Goal: Register for event/course

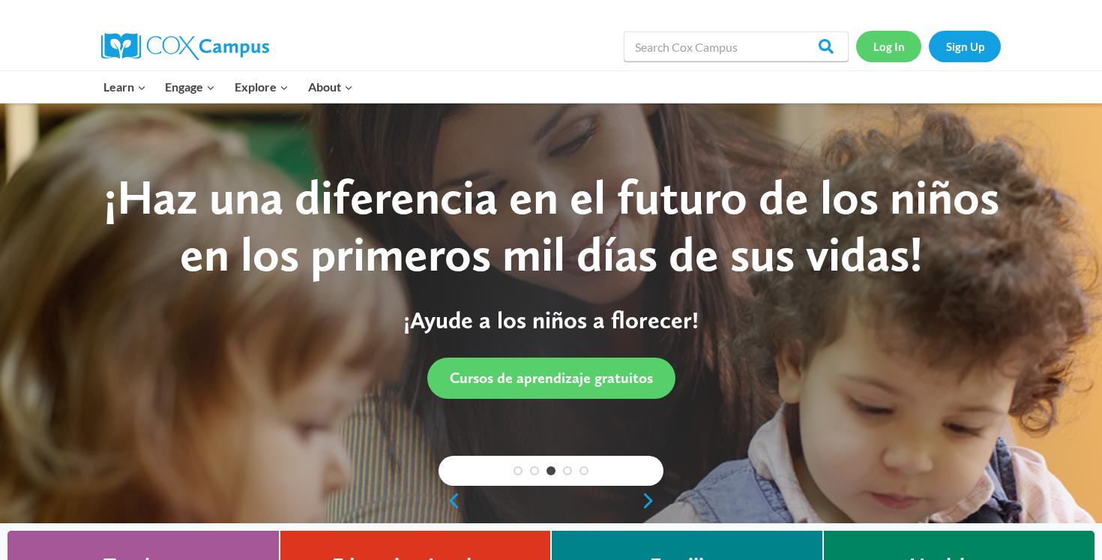
click at [880, 55] on link "Log In" at bounding box center [888, 46] width 65 height 31
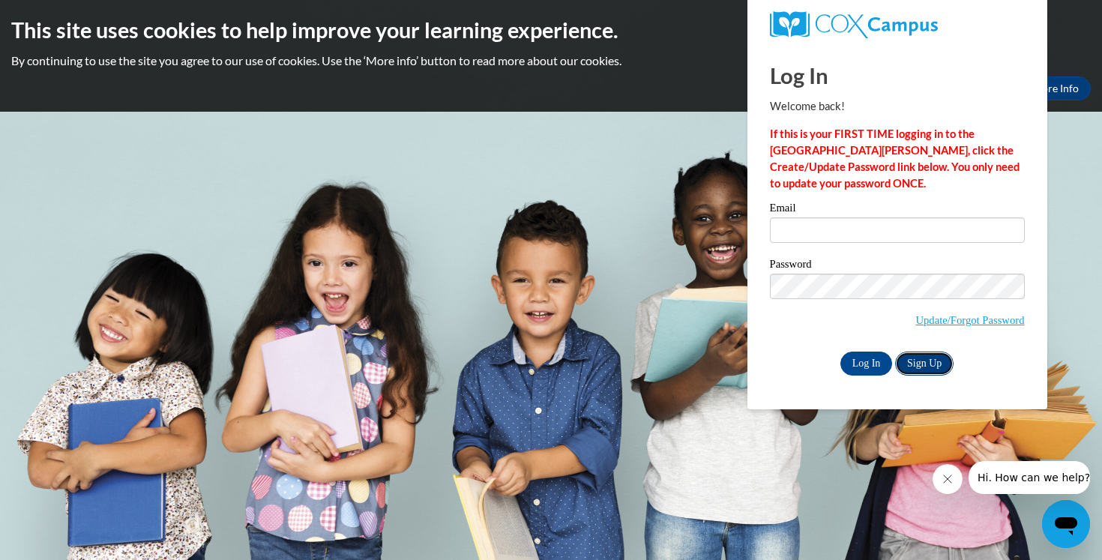
click at [925, 367] on link "Sign Up" at bounding box center [924, 364] width 58 height 24
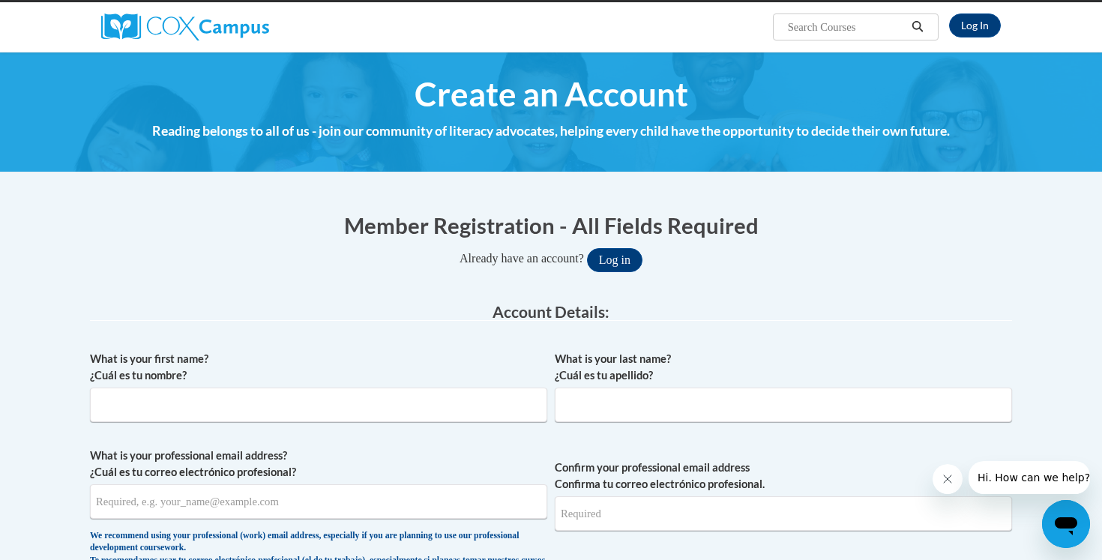
scroll to position [112, 0]
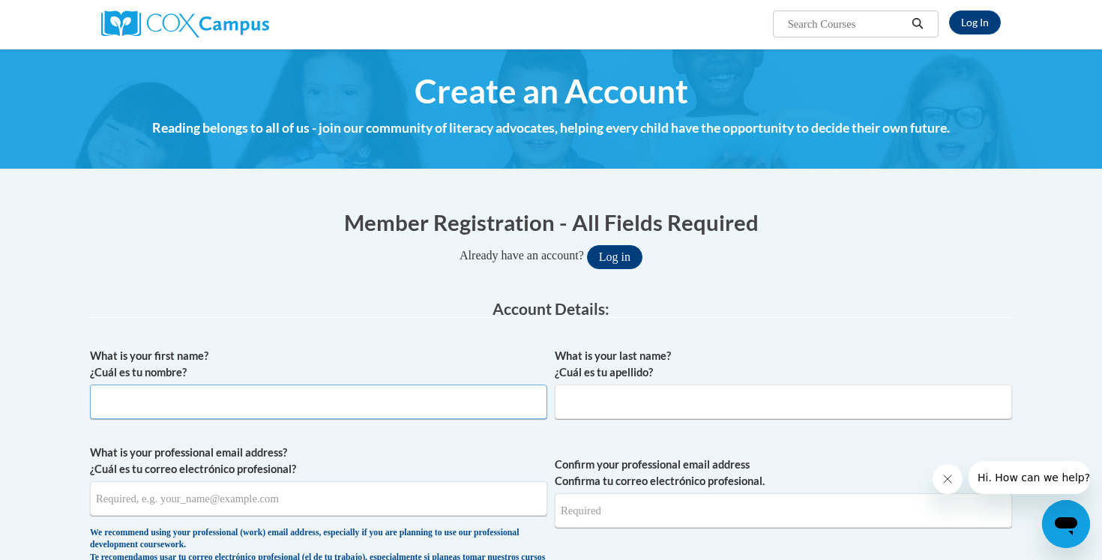
click at [398, 387] on input "What is your first name? ¿Cuál es tu nombre?" at bounding box center [318, 402] width 457 height 34
type input "Bailie"
type input "Brown"
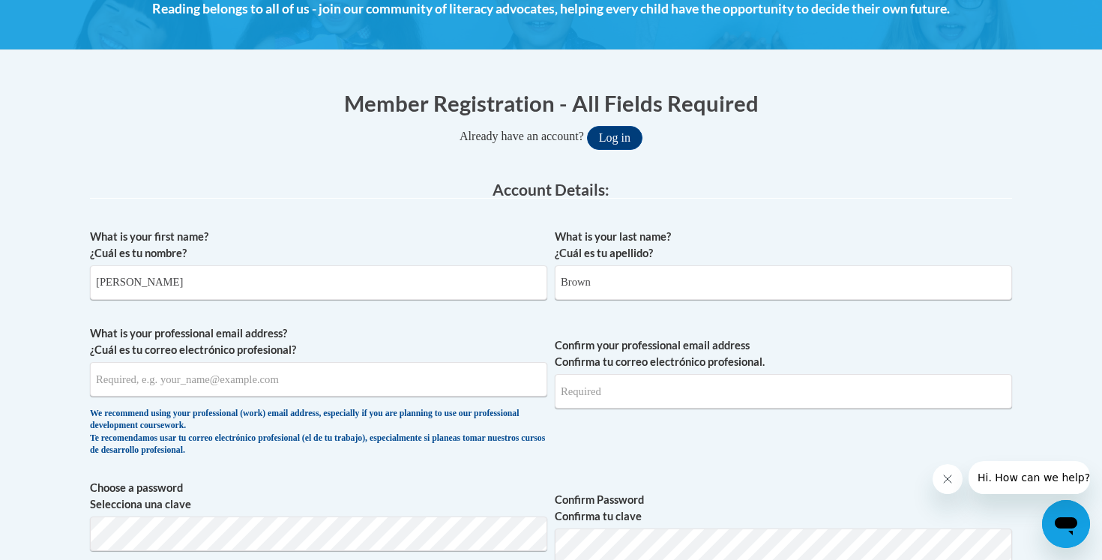
scroll to position [245, 0]
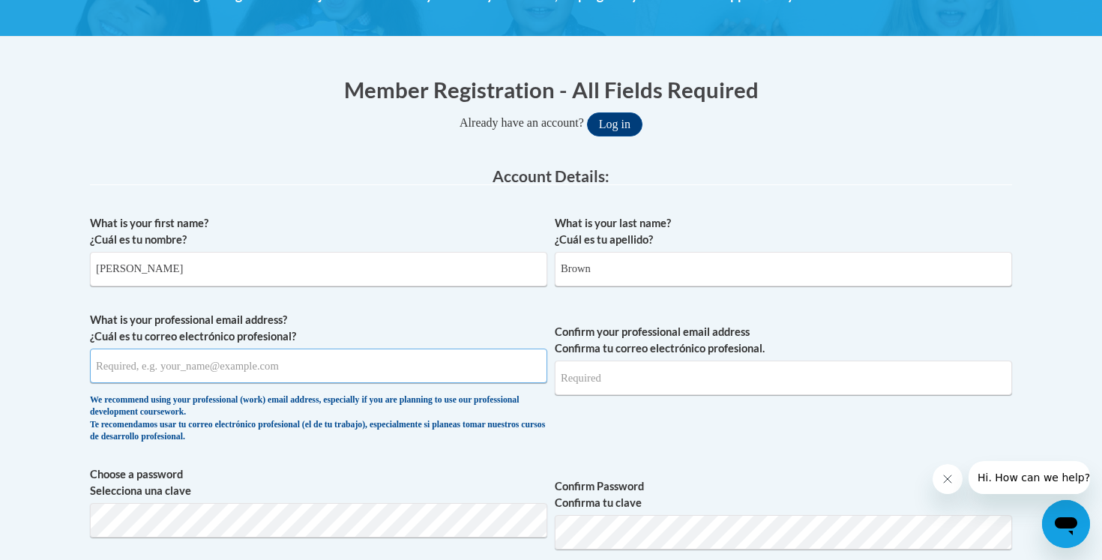
click at [211, 374] on input "What is your professional email address? ¿Cuál es tu correo electrónico profesi…" at bounding box center [318, 366] width 457 height 34
type input "bailiecb@gmail.com"
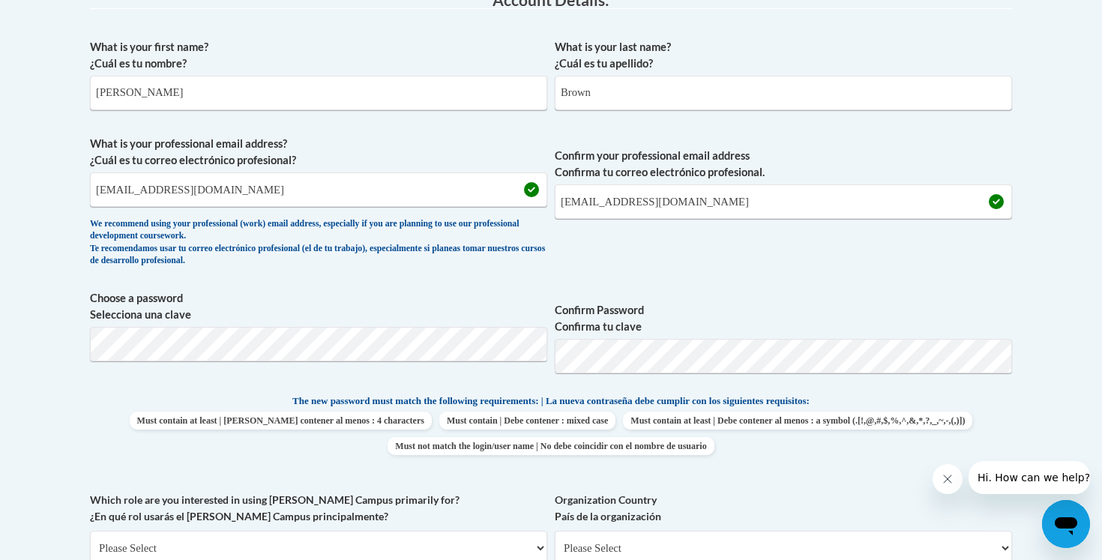
scroll to position [442, 0]
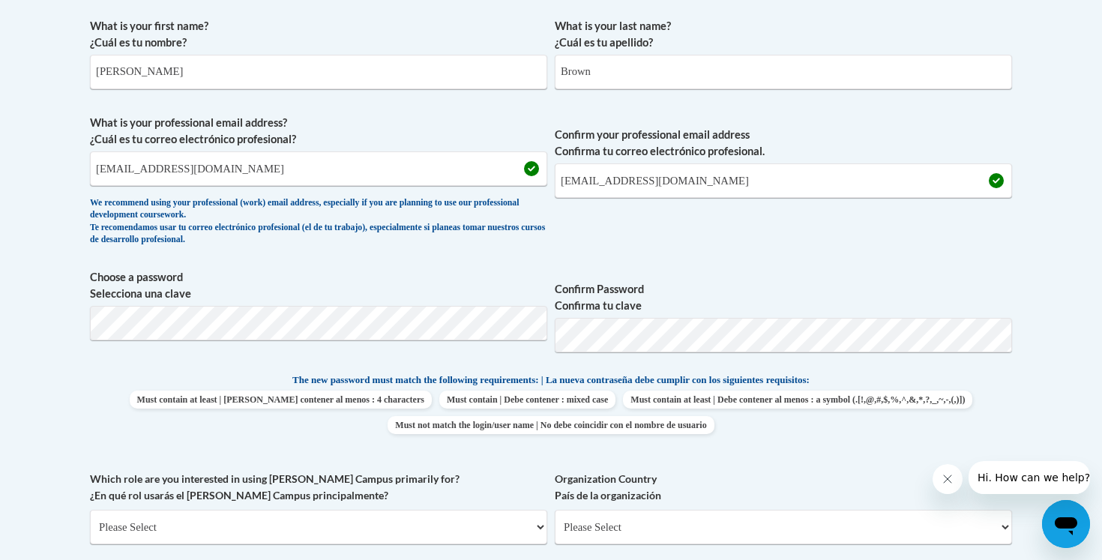
click at [832, 269] on span "Confirm Password Confirma tu clave" at bounding box center [783, 316] width 457 height 95
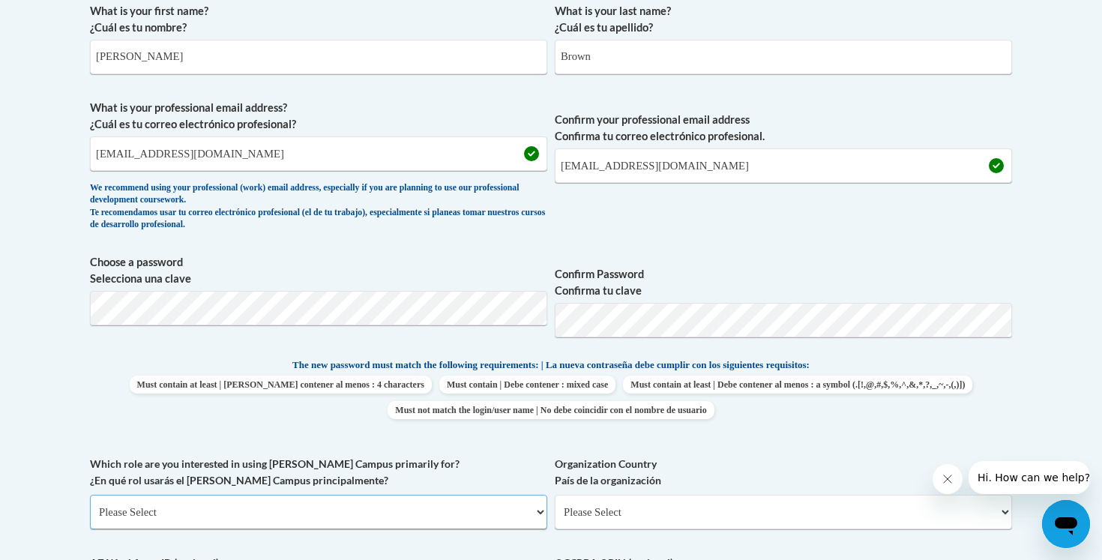
click at [526, 511] on select "Please Select College/University | Colegio/Universidad Community/Nonprofit Part…" at bounding box center [318, 512] width 457 height 34
select select "5a18ea06-2b54-4451-96f2-d152daf9eac5"
click at [90, 495] on select "Please Select College/University | Colegio/Universidad Community/Nonprofit Part…" at bounding box center [318, 512] width 457 height 34
click at [988, 520] on select "Please Select College/University Staff | Empleado universitario College/Univers…" at bounding box center [783, 512] width 457 height 34
select select "99b32b07-cffc-426c-8bf6-0cd77760d84b"
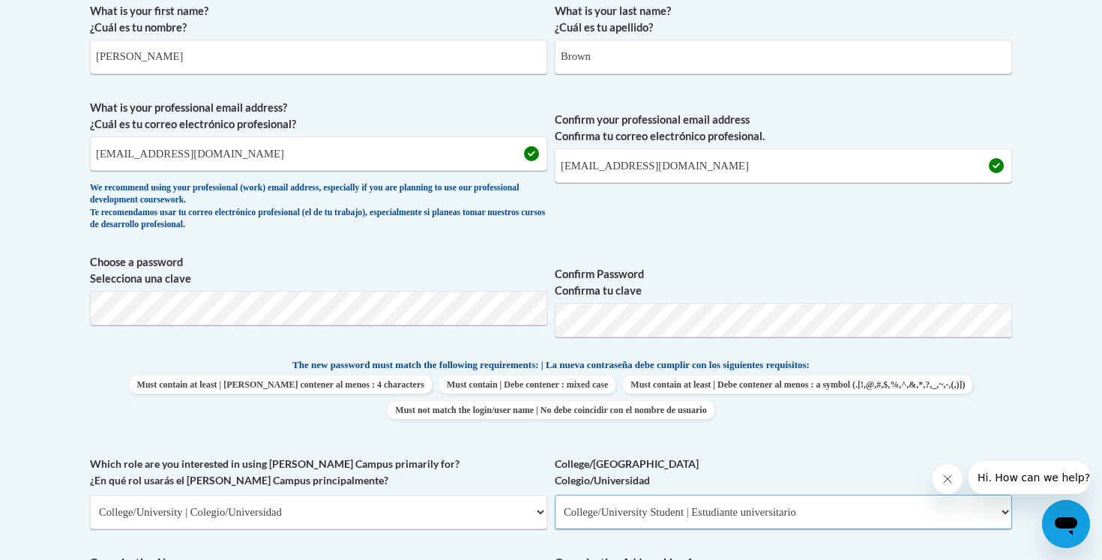
click at [555, 495] on select "Please Select College/University Staff | Empleado universitario College/Univers…" at bounding box center [783, 512] width 457 height 34
click at [979, 411] on span "Must contain at least | Debe contener al menos : 4 characters Must contain | De…" at bounding box center [551, 397] width 922 height 43
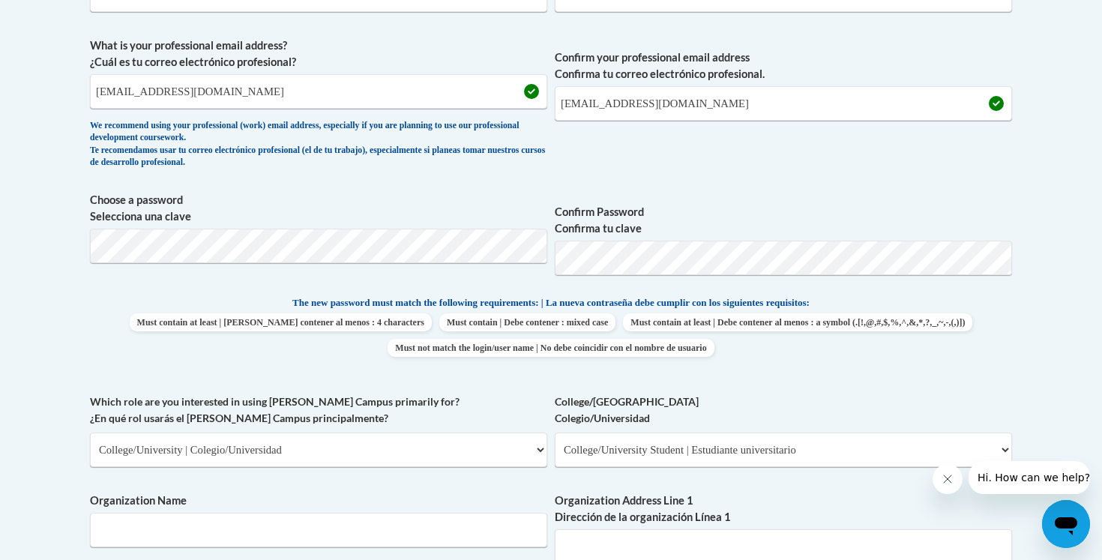
scroll to position [520, 0]
click at [447, 535] on input "Organization Name" at bounding box center [318, 529] width 457 height 34
click at [47, 313] on body "This site uses cookies to help improve your learning experience. By continuing …" at bounding box center [551, 514] width 1102 height 2068
drag, startPoint x: 213, startPoint y: 531, endPoint x: 185, endPoint y: 528, distance: 27.9
click at [185, 528] on input "Athens State Univesity" at bounding box center [318, 529] width 457 height 34
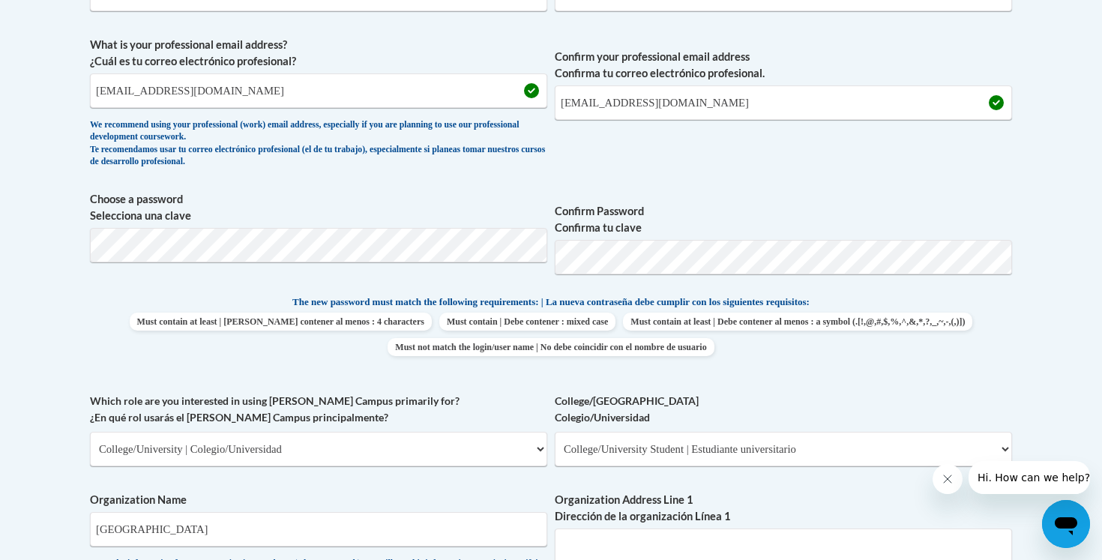
click at [34, 391] on body "This site uses cookies to help improve your learning experience. By continuing …" at bounding box center [551, 514] width 1102 height 2068
click at [45, 346] on body "This site uses cookies to help improve your learning experience. By continuing …" at bounding box center [551, 514] width 1102 height 2068
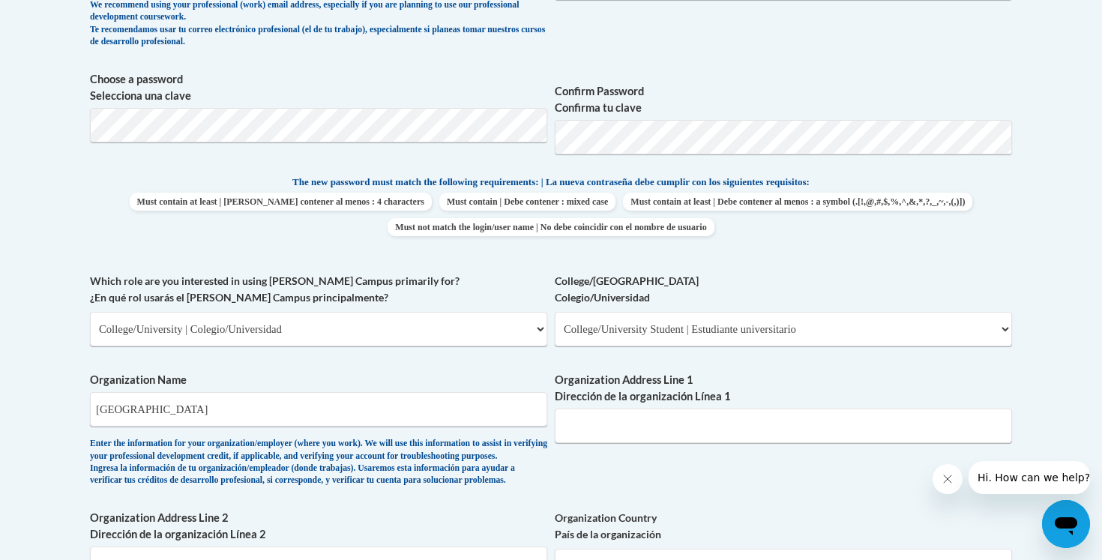
scroll to position [688, 0]
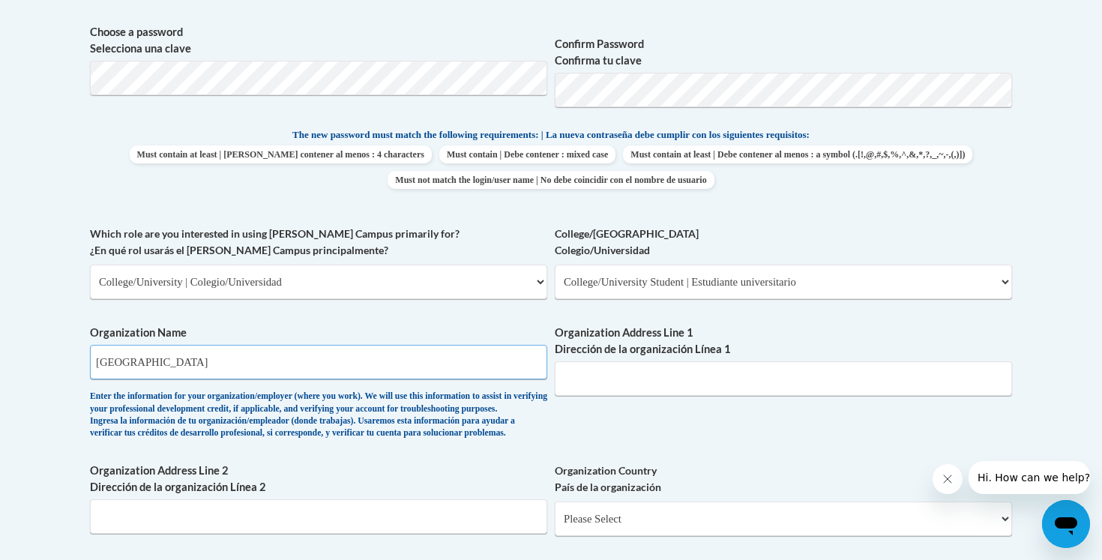
click at [223, 370] on input "Athens State Univ" at bounding box center [318, 362] width 457 height 34
type input "Athens State University"
click at [733, 382] on input "Organization Address Line 1 Dirección de la organización Línea 1" at bounding box center [783, 378] width 457 height 34
type input "300 N Beaty St, Athens AL 35611"
click at [64, 253] on body "This site uses cookies to help improve your learning experience. By continuing …" at bounding box center [551, 346] width 1102 height 2068
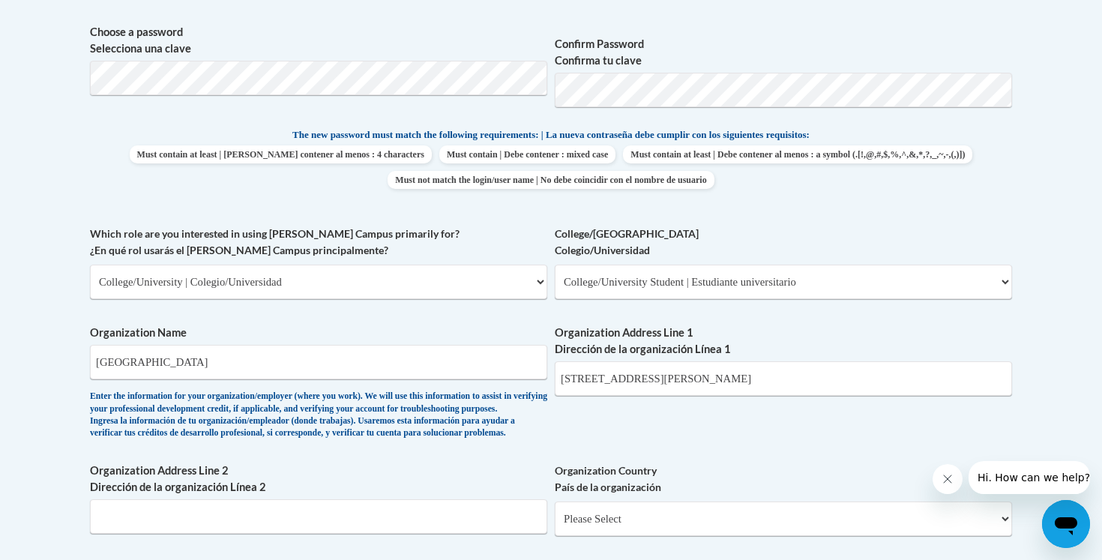
click at [61, 228] on body "This site uses cookies to help improve your learning experience. By continuing …" at bounding box center [551, 346] width 1102 height 2068
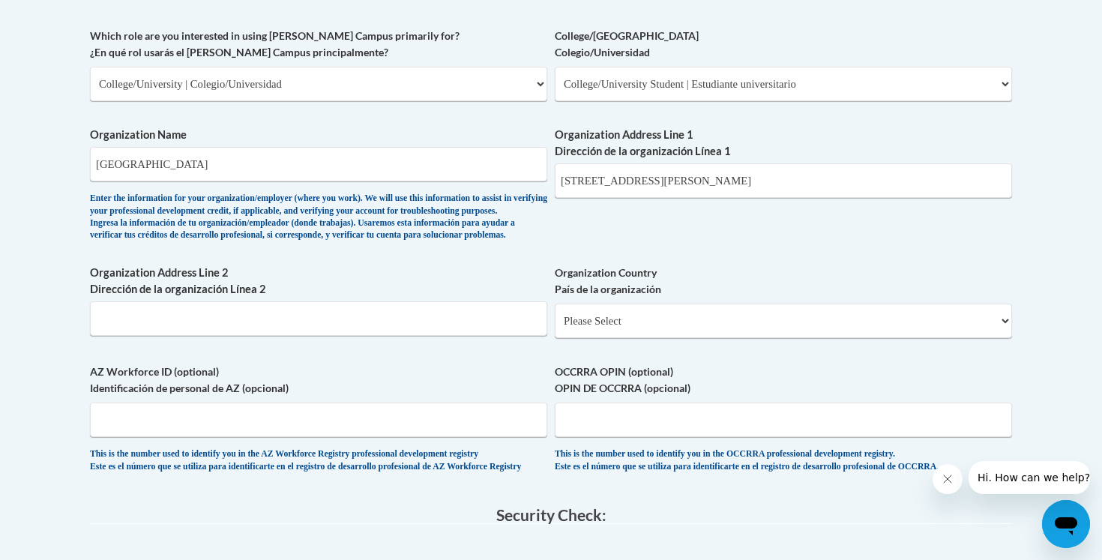
scroll to position [889, 0]
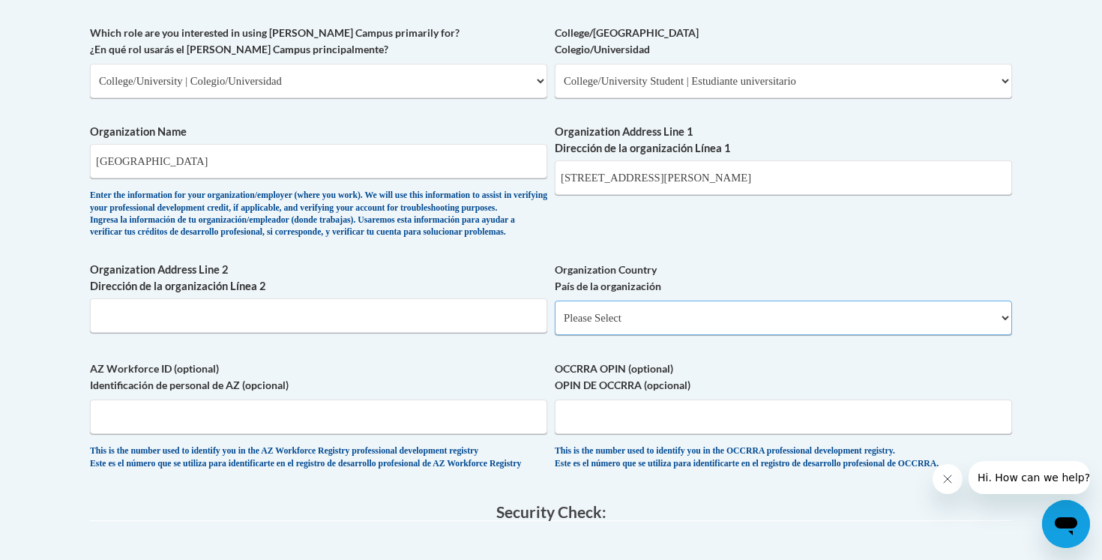
click at [1010, 335] on select "Please Select United States | Estados Unidos Outside of the United States | Fue…" at bounding box center [783, 318] width 457 height 34
select select "ad49bcad-a171-4b2e-b99c-48b446064914"
click at [555, 325] on select "Please Select United States | Estados Unidos Outside of the United States | Fue…" at bounding box center [783, 318] width 457 height 34
select select
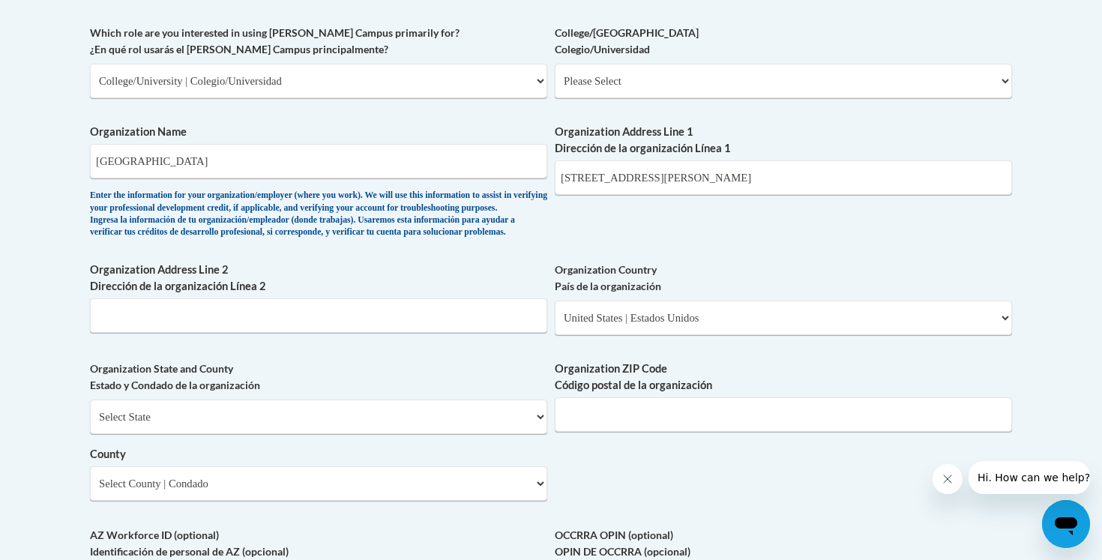
click at [937, 265] on div "What is your first name? ¿Cuál es tu nombre? Bailie What is your last name? ¿Cu…" at bounding box center [551, 107] width 922 height 1087
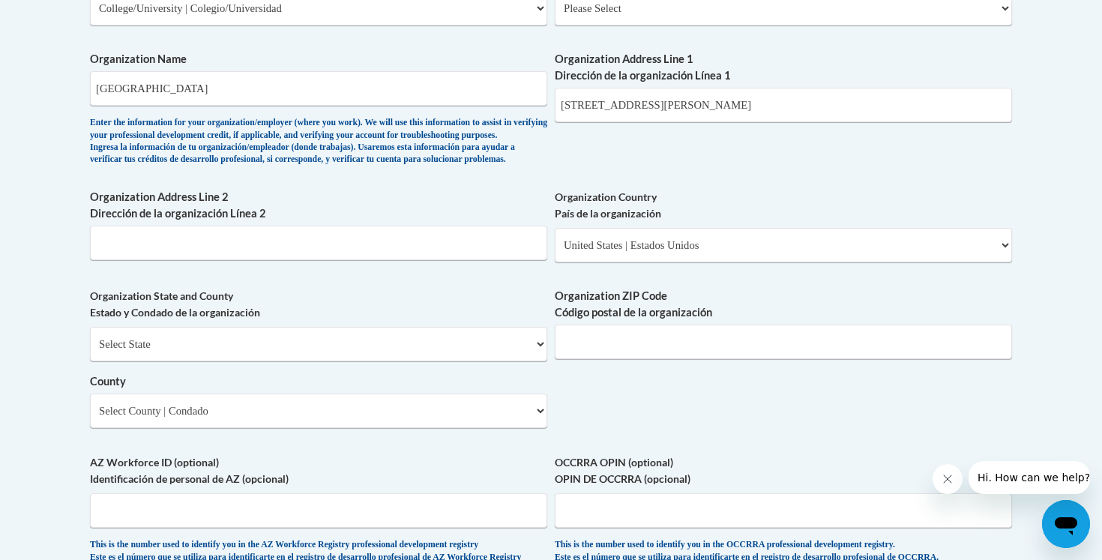
scroll to position [985, 0]
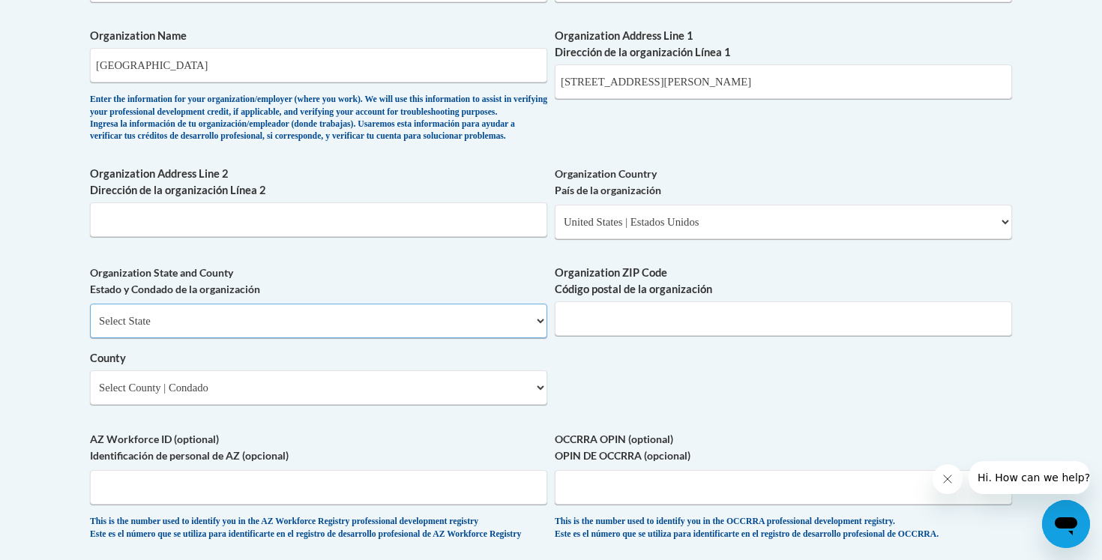
click at [536, 338] on select "Select State Alabama Alaska Arizona Arkansas California Colorado Connecticut De…" at bounding box center [318, 321] width 457 height 34
select select "Alabama"
click at [90, 328] on select "Select State Alabama Alaska Arizona Arkansas California Colorado Connecticut De…" at bounding box center [318, 321] width 457 height 34
click at [533, 405] on select "Select County Autauga Baldwin Barbour Bibb Blount Bullock Butler Calhoun Chambe…" at bounding box center [318, 387] width 457 height 34
click at [90, 395] on select "Select County Autauga Baldwin Barbour Bibb Blount Bullock Butler Calhoun Chambe…" at bounding box center [318, 387] width 457 height 34
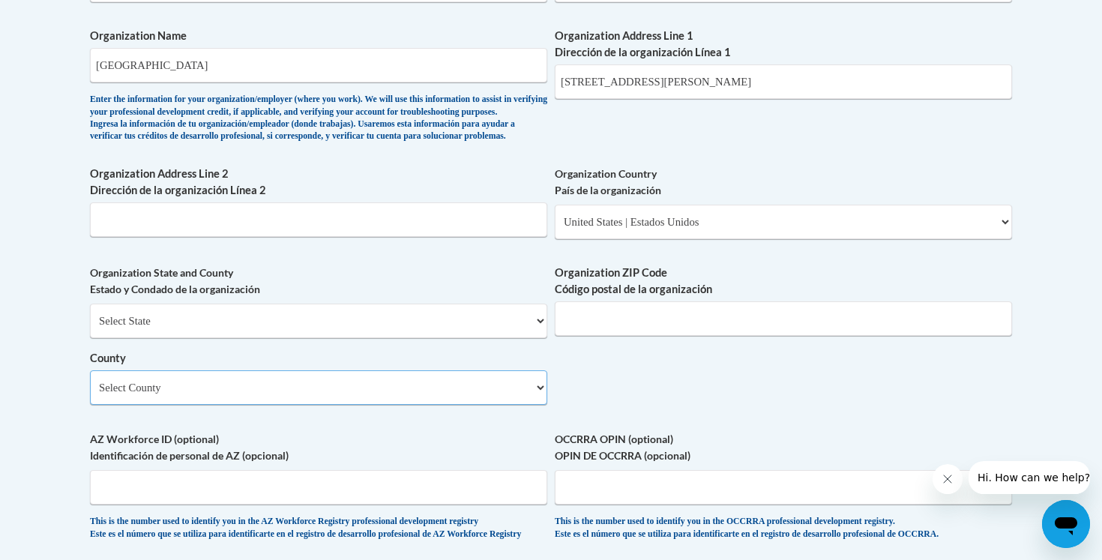
select select "Limestone"
click at [769, 384] on div "What is your first name? ¿Cuál es tu nombre? Bailie What is your last name? ¿Cu…" at bounding box center [551, 11] width 922 height 1087
click at [751, 336] on input "Organization ZIP Code Código postal de la organización" at bounding box center [783, 318] width 457 height 34
type input "35611"
click at [699, 401] on div "What is your first name? ¿Cuál es tu nombre? Bailie What is your last name? ¿Cu…" at bounding box center [551, 11] width 922 height 1087
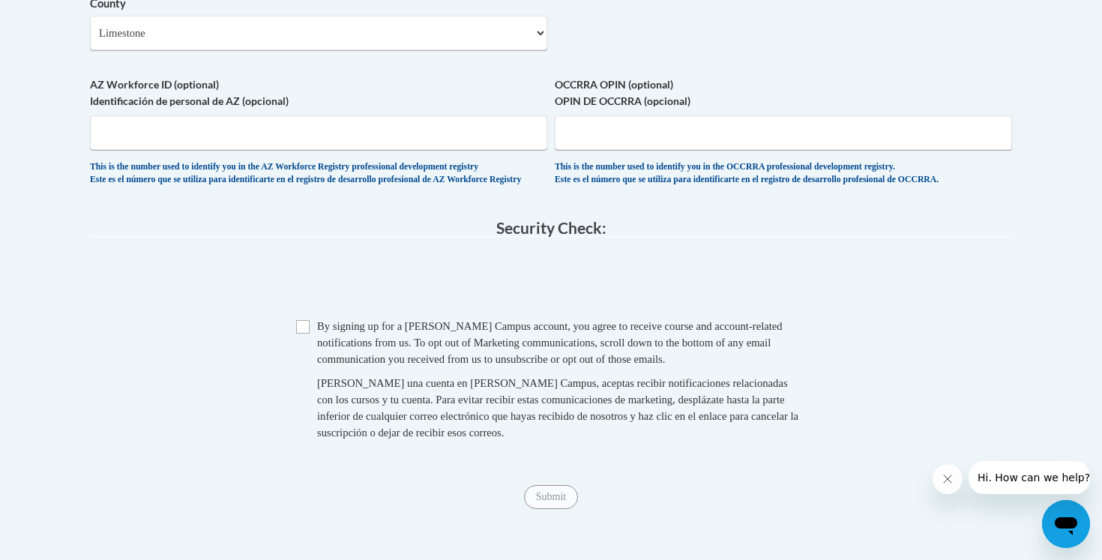
scroll to position [1350, 0]
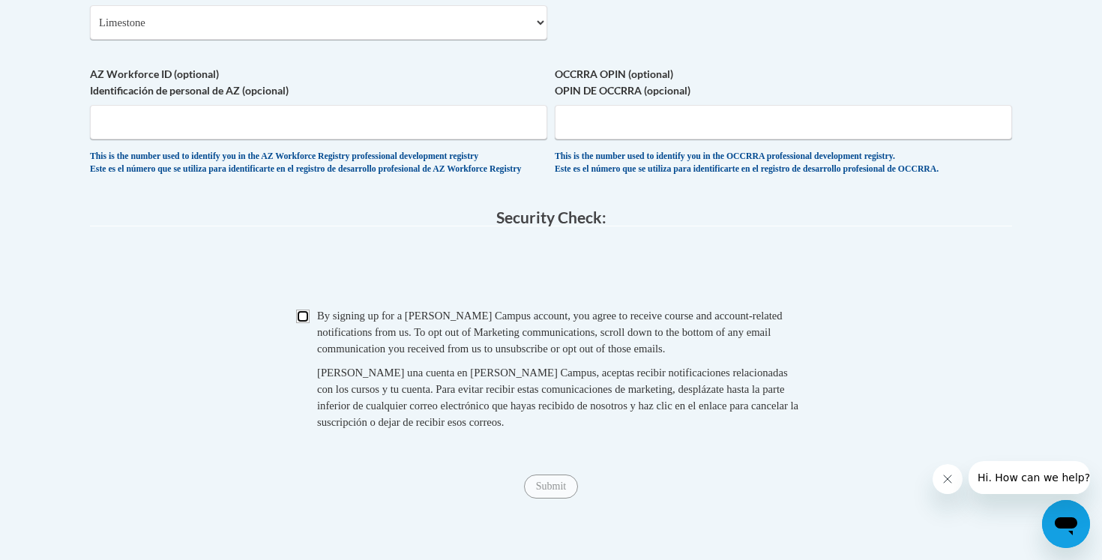
click at [303, 323] on input "Checkbox" at bounding box center [302, 316] width 13 height 13
checkbox input "true"
click at [553, 499] on input "Submit" at bounding box center [551, 487] width 54 height 24
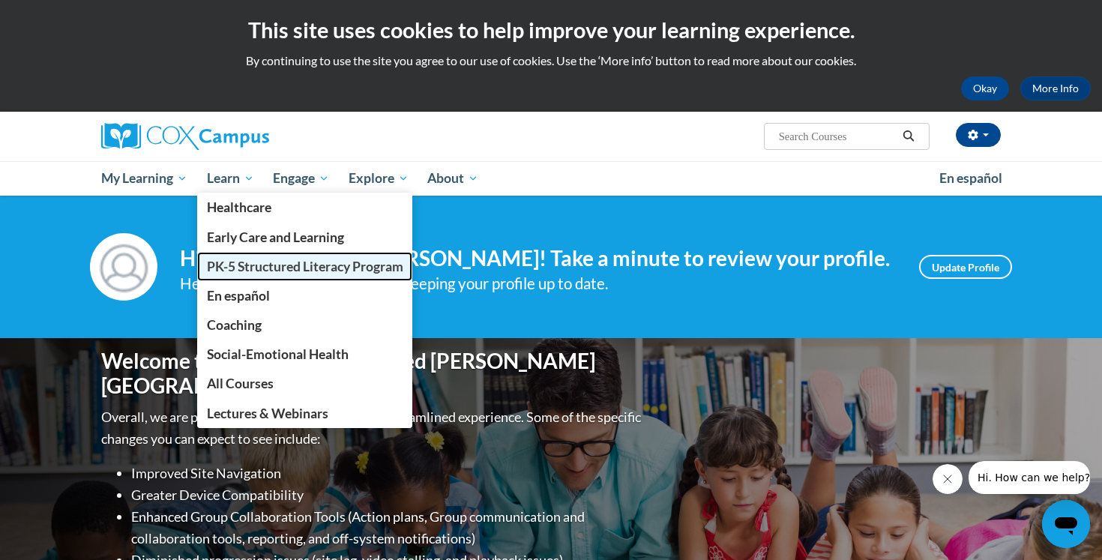
click at [271, 273] on span "PK-5 Structured Literacy Program" at bounding box center [305, 267] width 196 height 16
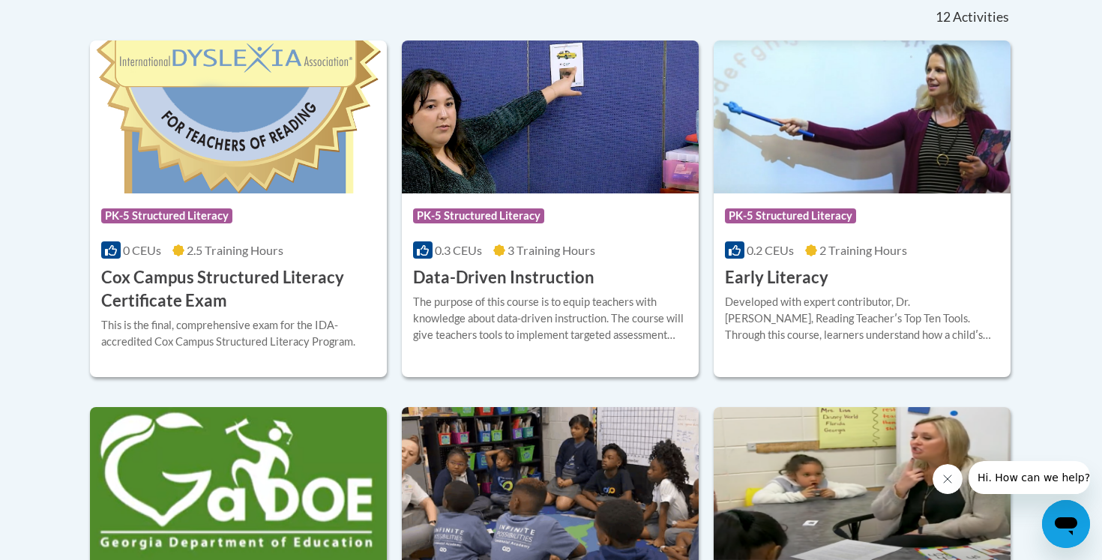
scroll to position [643, 0]
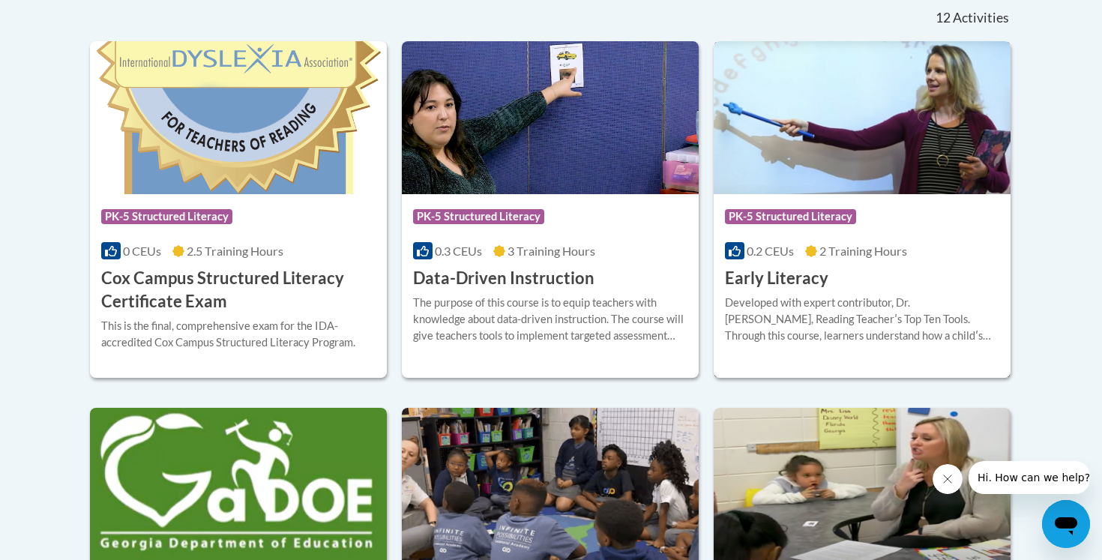
click at [776, 283] on h3 "Early Literacy" at bounding box center [776, 278] width 103 height 23
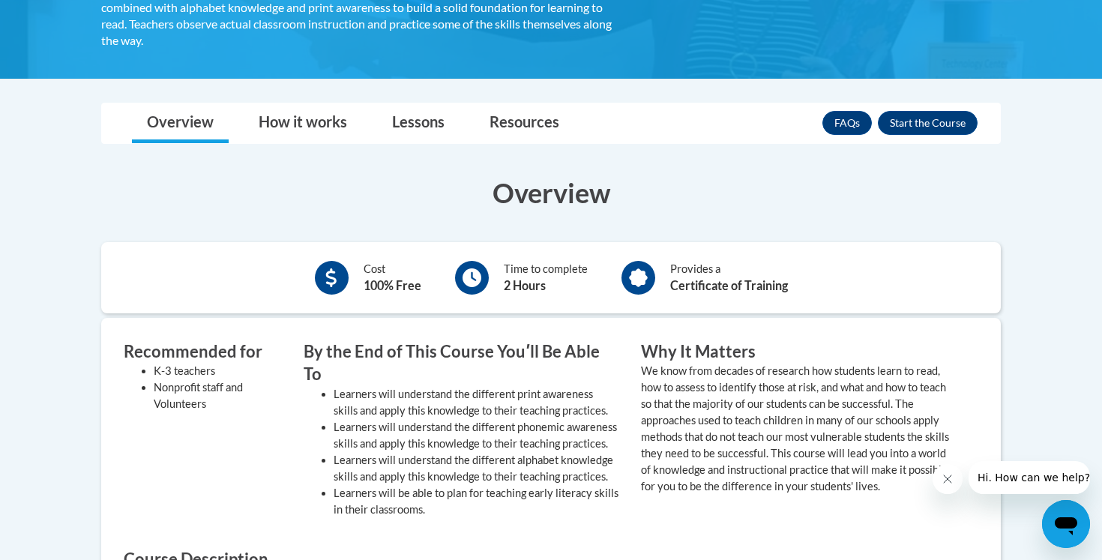
scroll to position [348, 0]
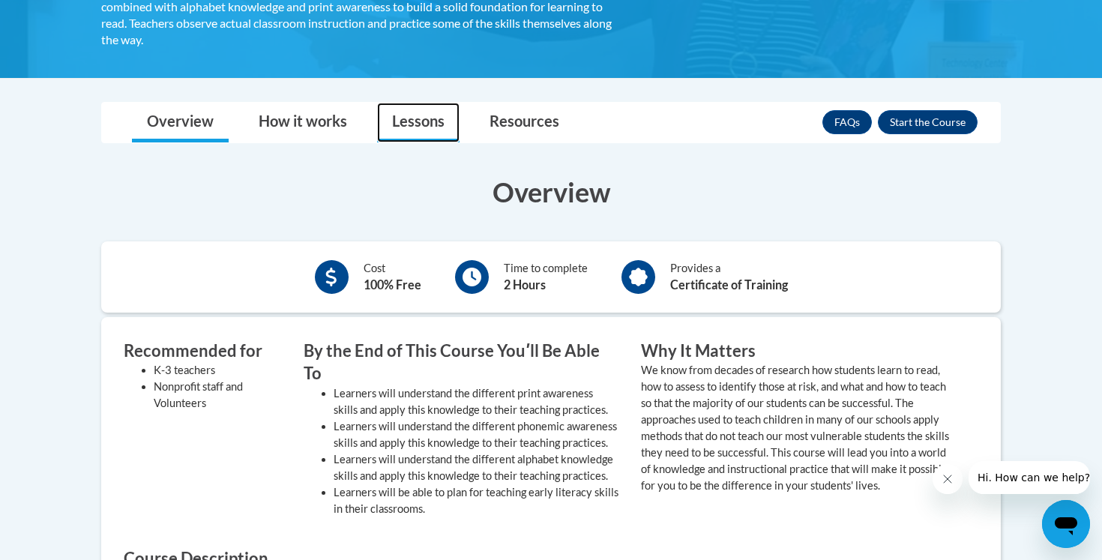
click at [427, 135] on link "Lessons" at bounding box center [418, 123] width 82 height 40
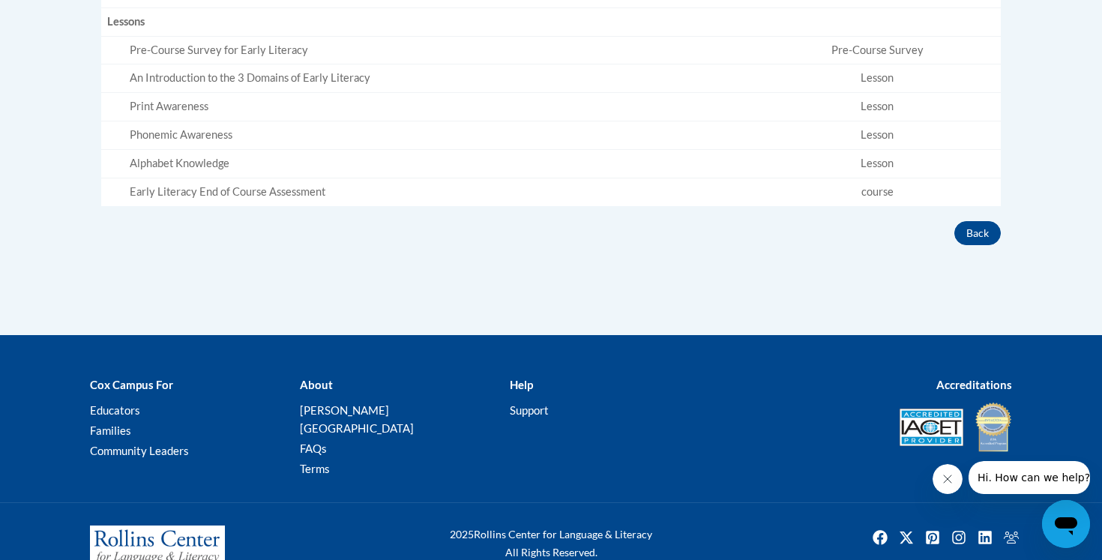
scroll to position [612, 0]
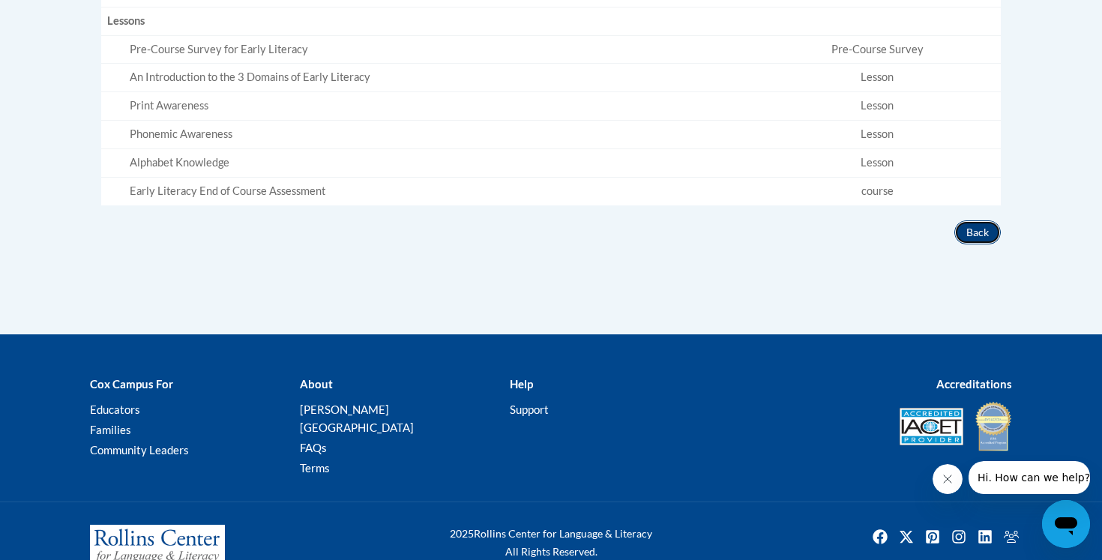
click at [977, 234] on button "Back" at bounding box center [978, 232] width 46 height 24
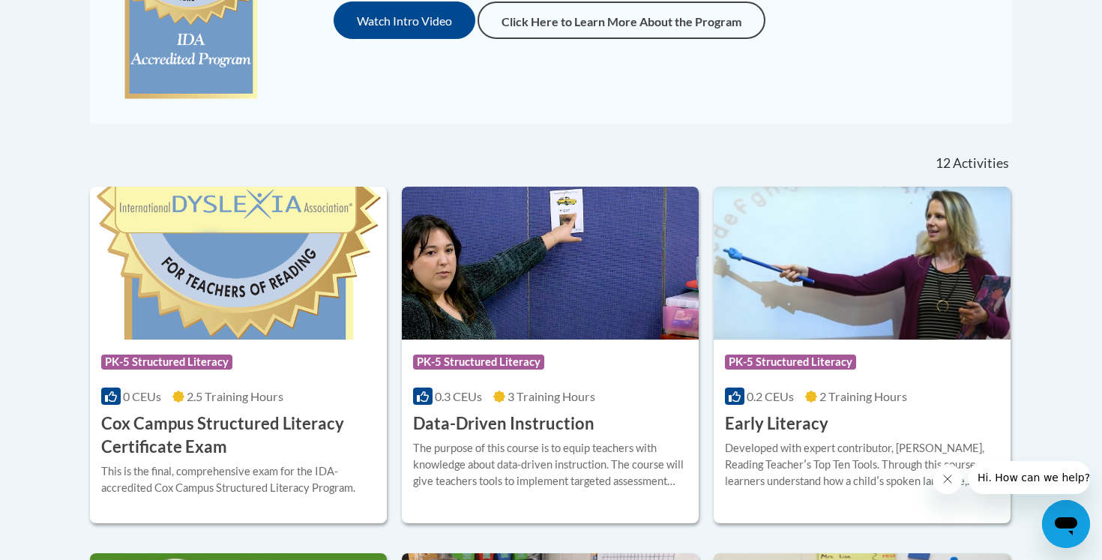
scroll to position [485, 0]
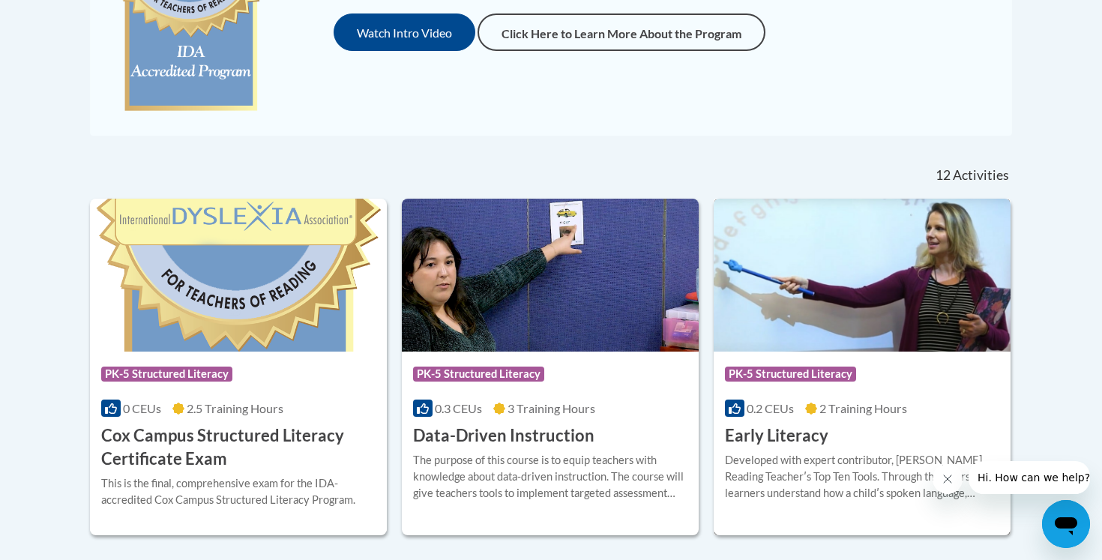
click at [832, 298] on img at bounding box center [862, 275] width 297 height 153
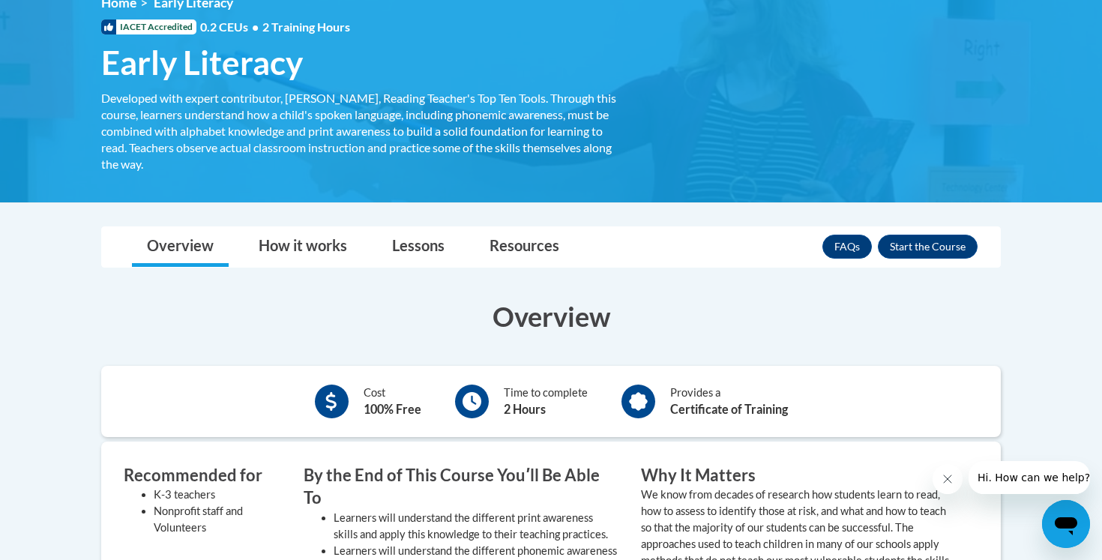
scroll to position [195, 0]
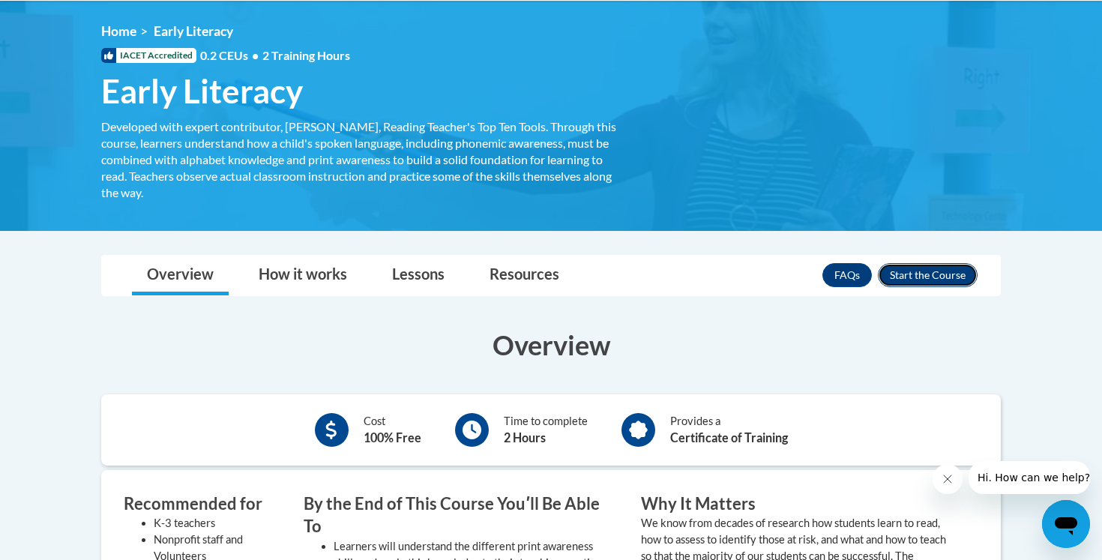
click at [950, 271] on button "Enroll" at bounding box center [928, 275] width 100 height 24
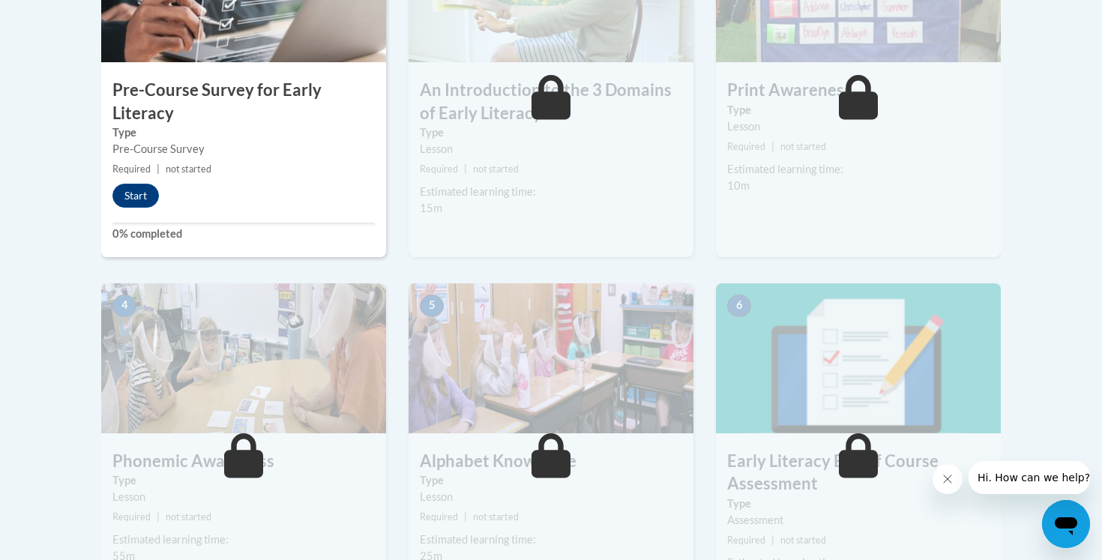
scroll to position [589, 0]
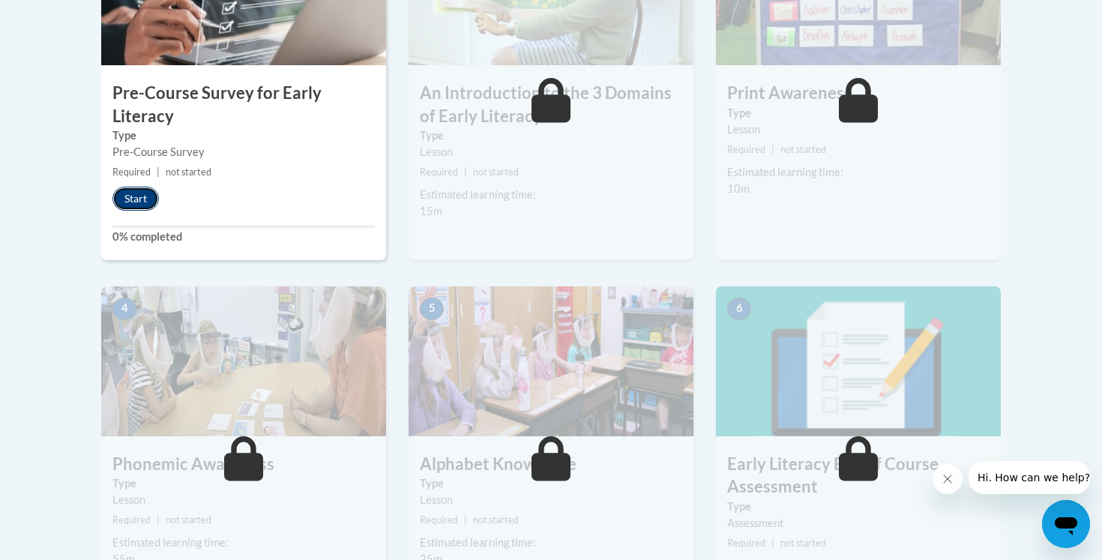
click at [148, 190] on button "Start" at bounding box center [135, 199] width 46 height 24
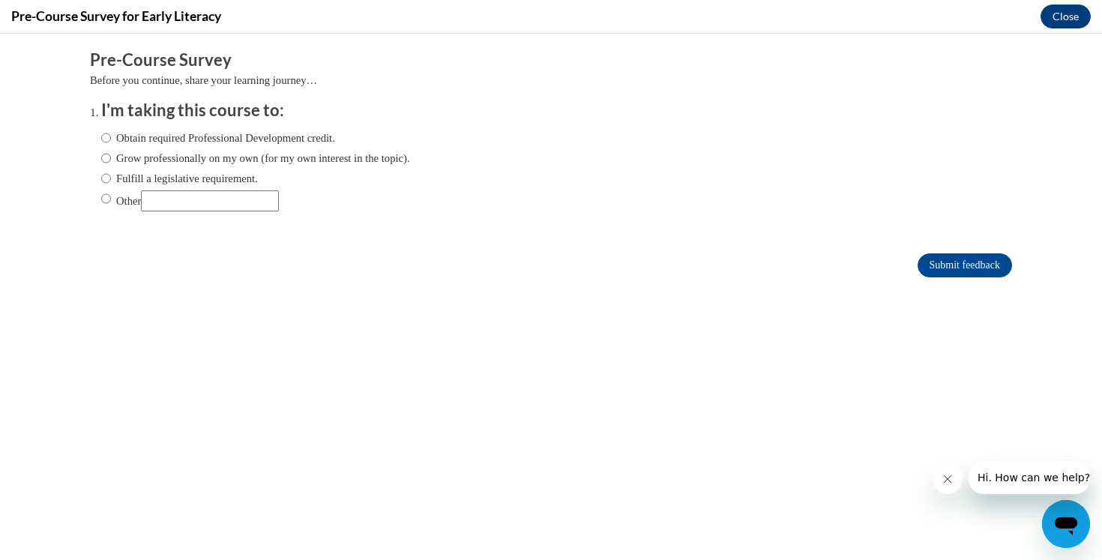
scroll to position [0, 0]
click at [202, 197] on input "Other" at bounding box center [210, 200] width 138 height 21
click at [104, 139] on input "Obtain required Professional Development credit." at bounding box center [106, 138] width 10 height 16
radio input "true"
click at [934, 273] on input "Submit feedback" at bounding box center [965, 265] width 94 height 24
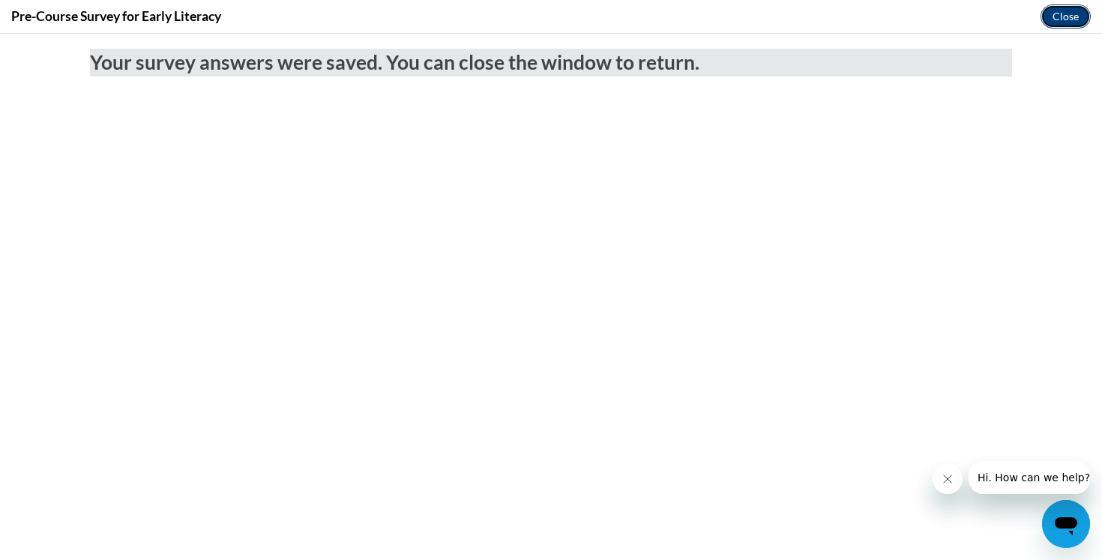
click at [1076, 13] on button "Close" at bounding box center [1066, 16] width 50 height 24
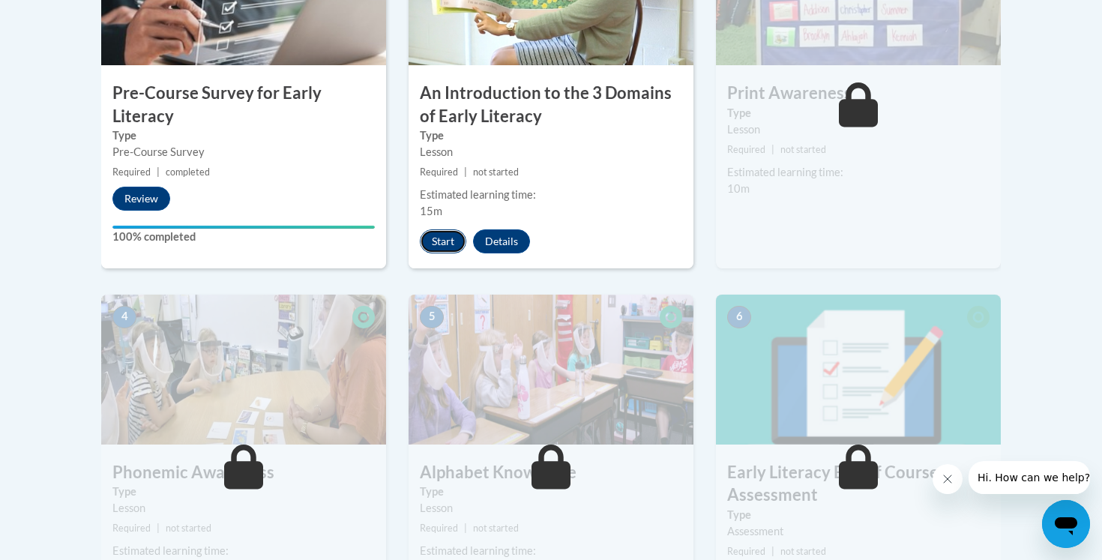
click at [431, 239] on button "Start" at bounding box center [443, 241] width 46 height 24
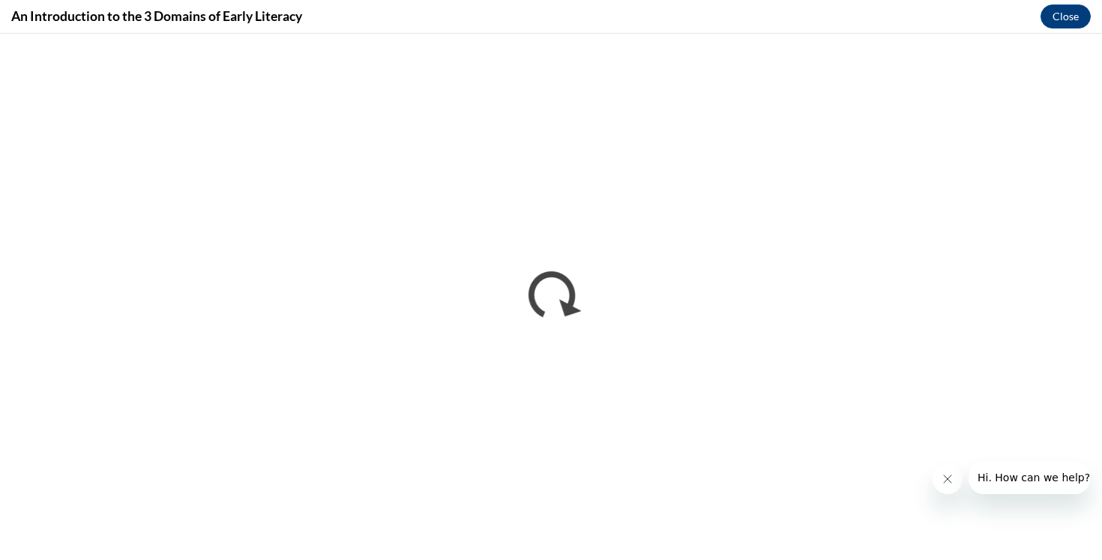
click at [943, 481] on icon "Close message from company" at bounding box center [948, 479] width 12 height 12
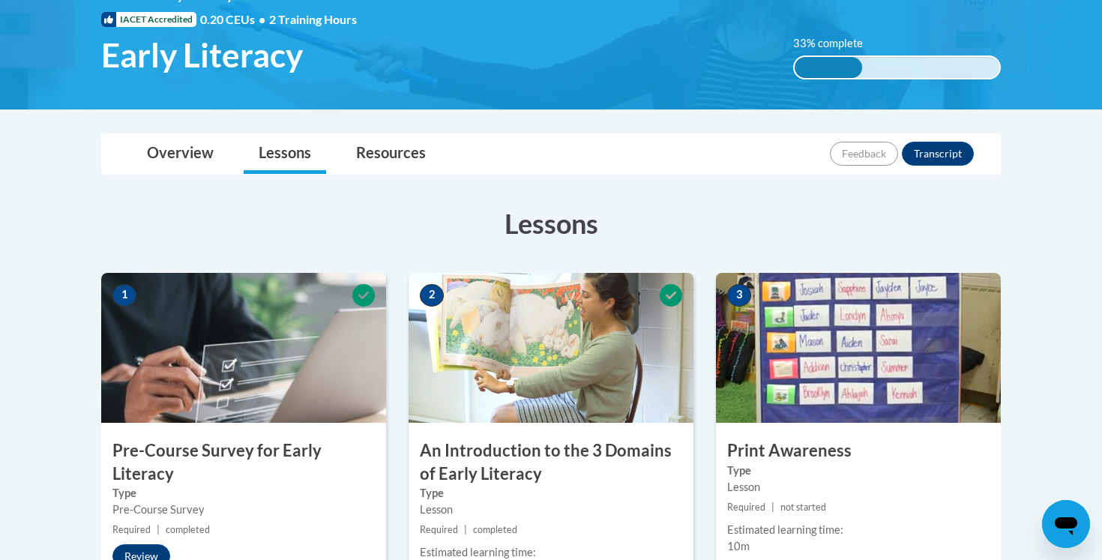
scroll to position [226, 0]
